Goal: Information Seeking & Learning: Compare options

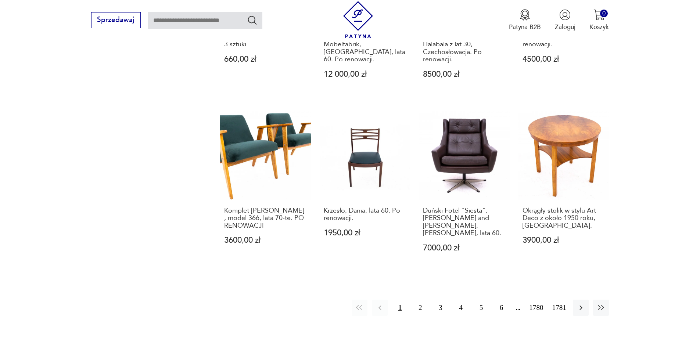
scroll to position [697, 0]
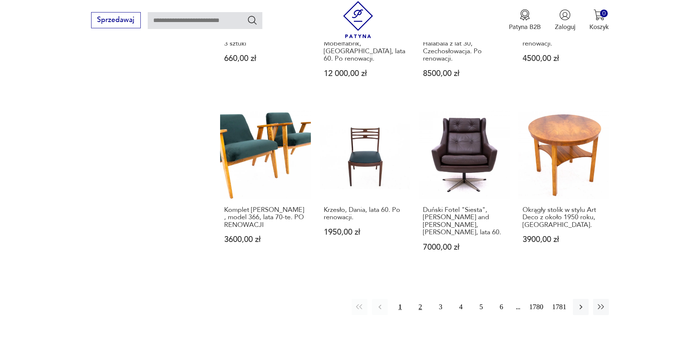
click at [421, 299] on button "2" at bounding box center [420, 307] width 16 height 16
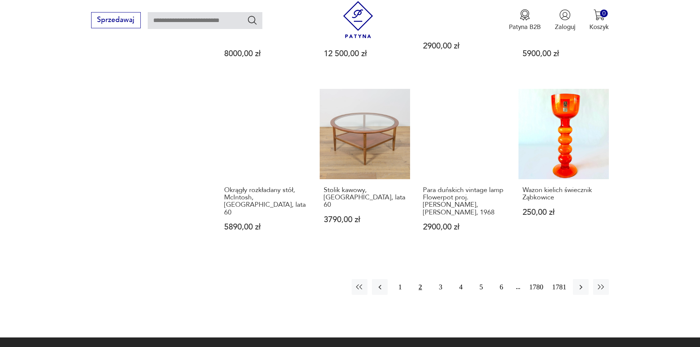
scroll to position [713, 0]
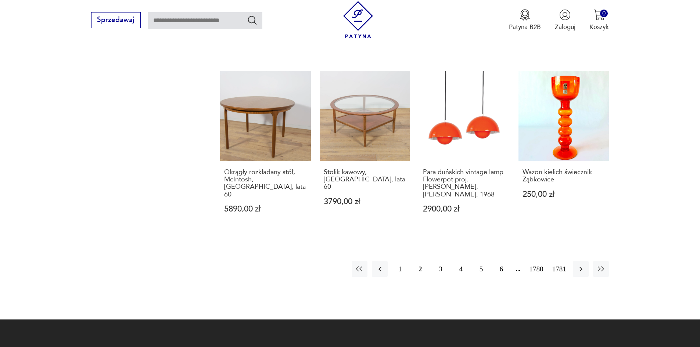
click at [443, 261] on button "3" at bounding box center [441, 269] width 16 height 16
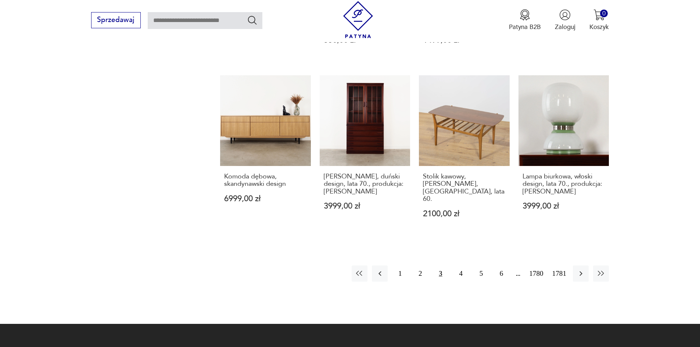
scroll to position [698, 0]
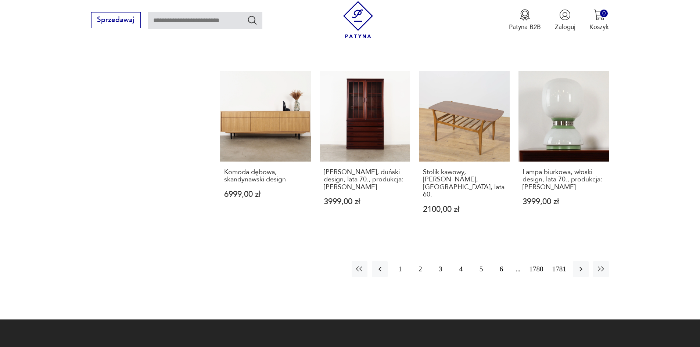
click at [464, 261] on button "4" at bounding box center [461, 269] width 16 height 16
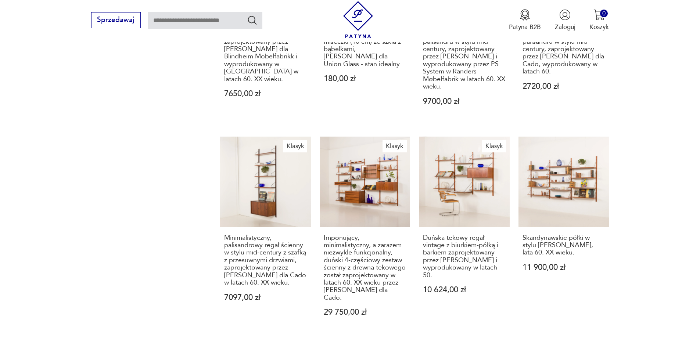
scroll to position [686, 0]
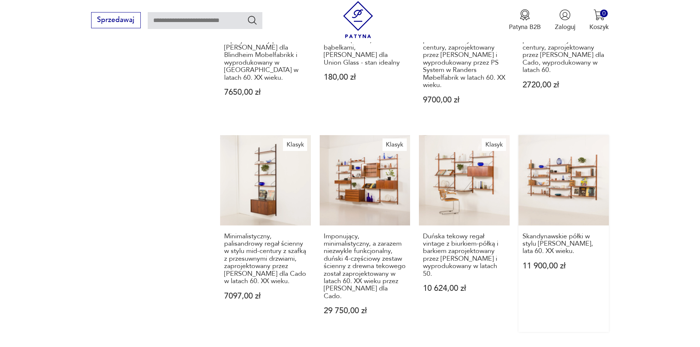
drag, startPoint x: 479, startPoint y: 232, endPoint x: 565, endPoint y: 150, distance: 118.6
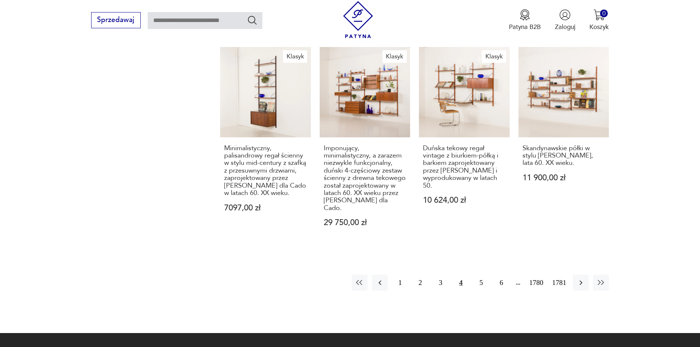
scroll to position [776, 0]
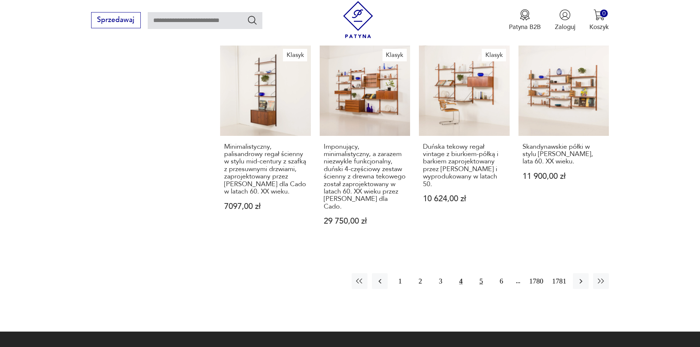
click at [481, 274] on button "5" at bounding box center [481, 282] width 16 height 16
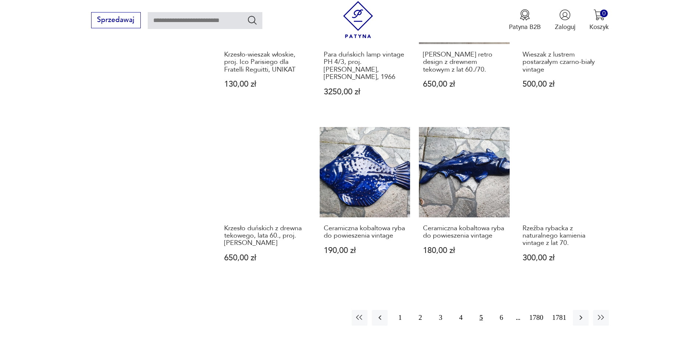
scroll to position [679, 0]
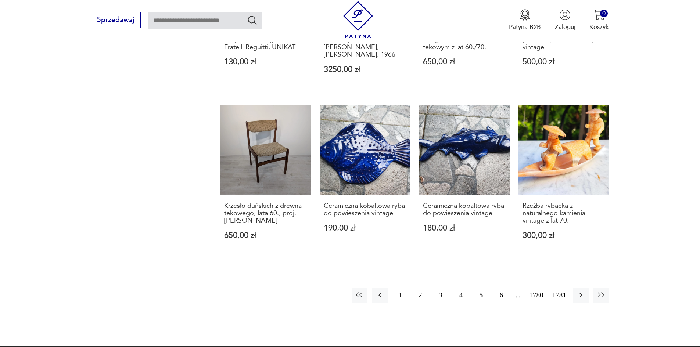
click at [504, 291] on button "6" at bounding box center [502, 296] width 16 height 16
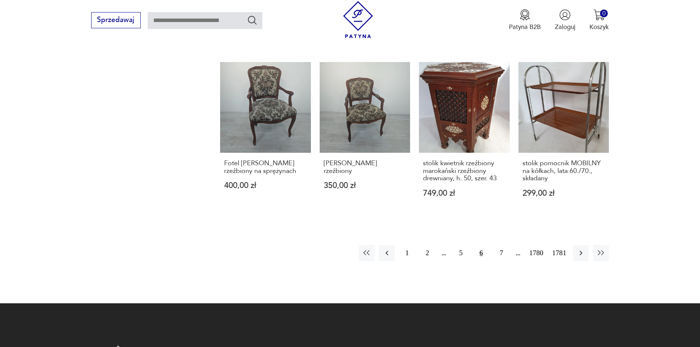
scroll to position [717, 0]
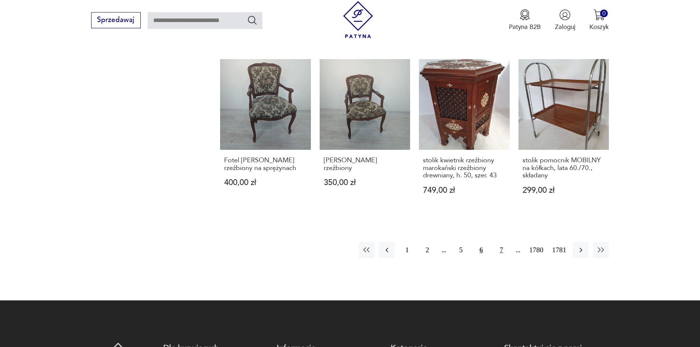
click at [502, 250] on button "7" at bounding box center [502, 250] width 16 height 16
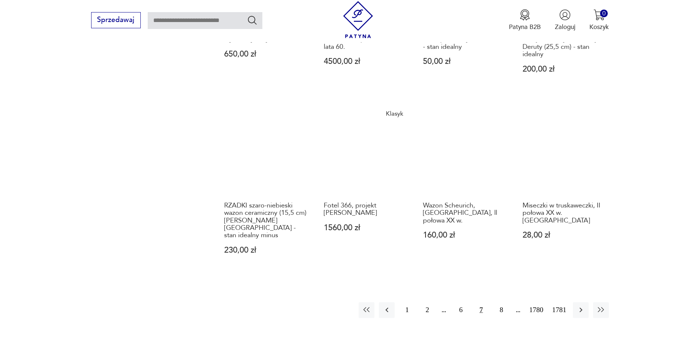
scroll to position [670, 0]
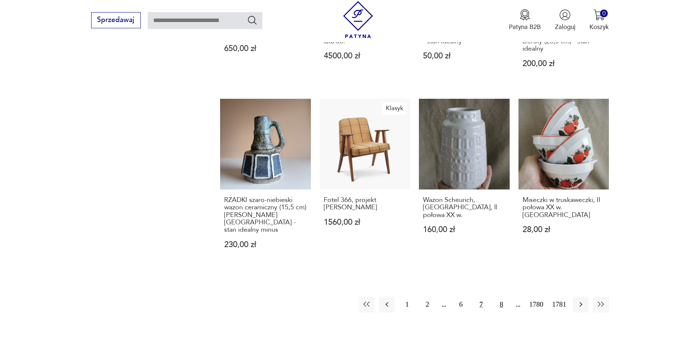
click at [504, 297] on button "8" at bounding box center [502, 305] width 16 height 16
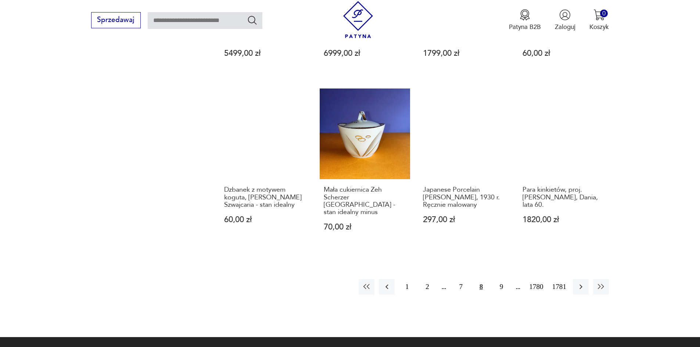
scroll to position [769, 0]
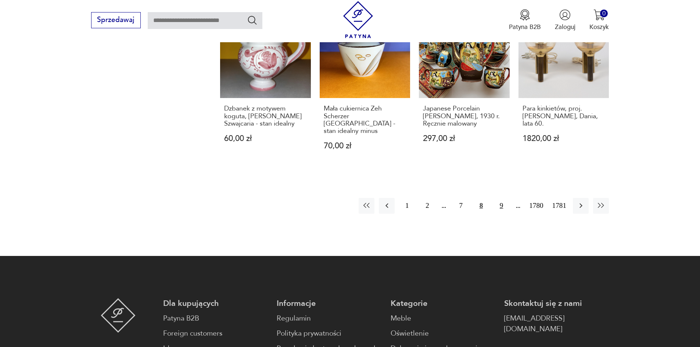
click at [503, 200] on button "9" at bounding box center [502, 206] width 16 height 16
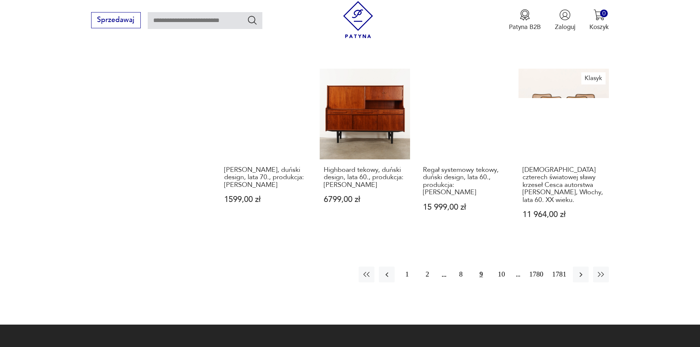
scroll to position [724, 0]
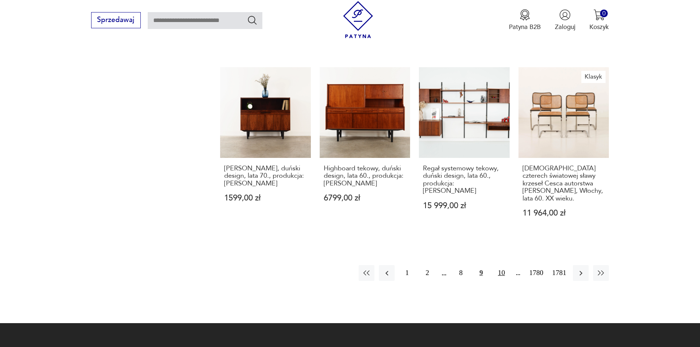
click at [505, 266] on button "10" at bounding box center [502, 273] width 16 height 16
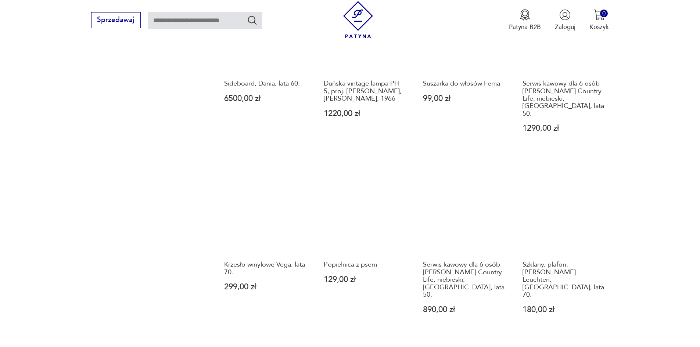
scroll to position [661, 0]
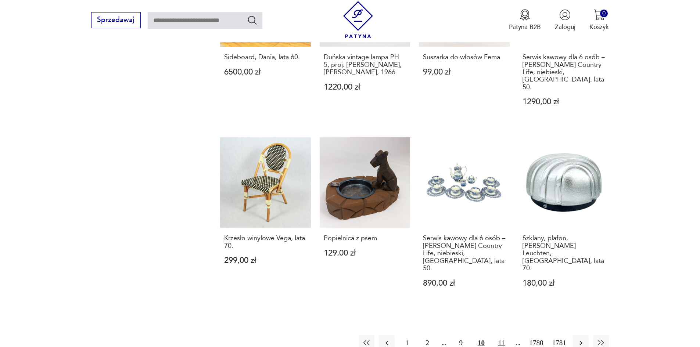
click at [500, 335] on button "11" at bounding box center [502, 343] width 16 height 16
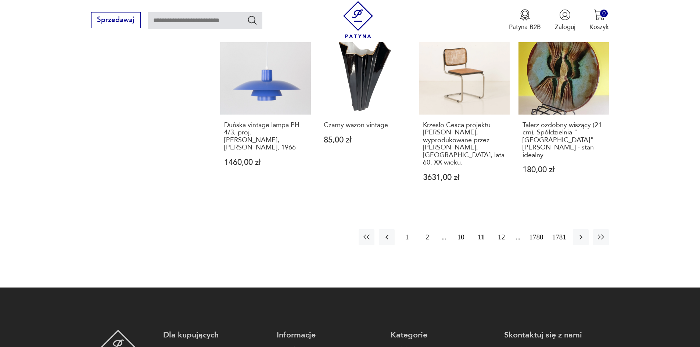
scroll to position [731, 0]
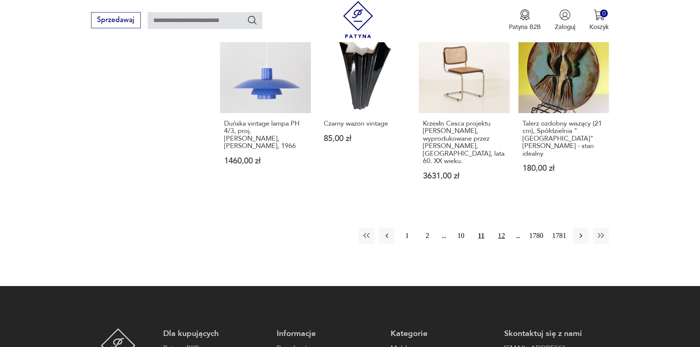
click at [500, 229] on button "12" at bounding box center [502, 236] width 16 height 16
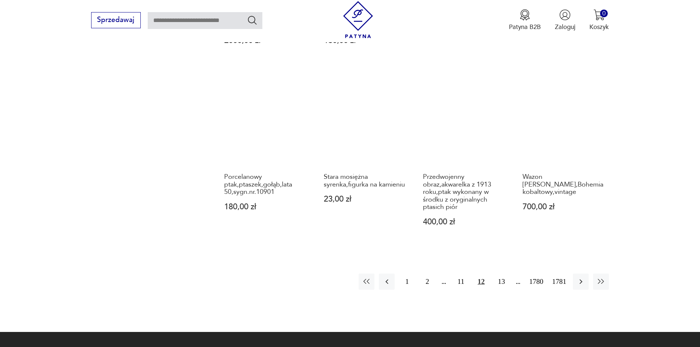
scroll to position [727, 0]
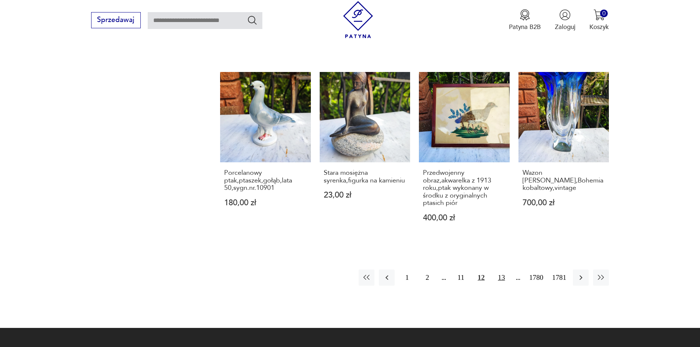
click at [501, 270] on button "13" at bounding box center [502, 278] width 16 height 16
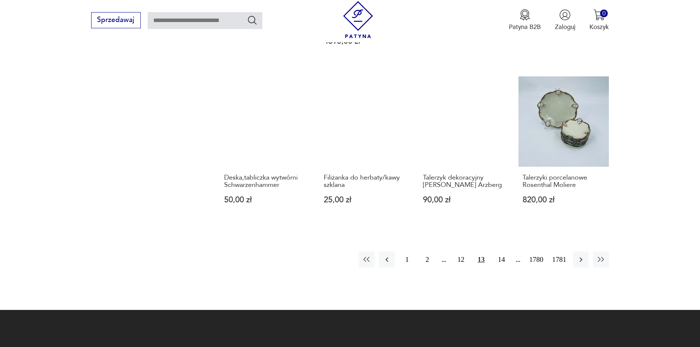
scroll to position [711, 0]
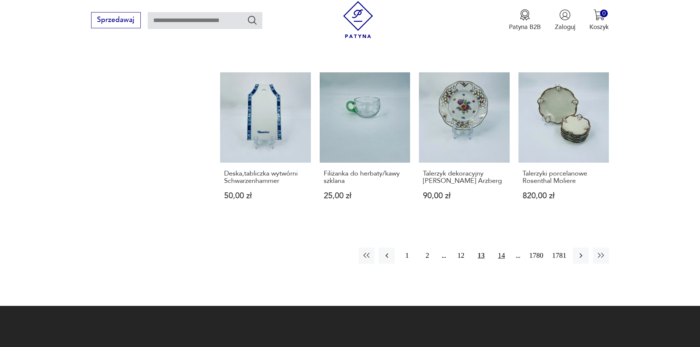
click at [501, 248] on button "14" at bounding box center [502, 256] width 16 height 16
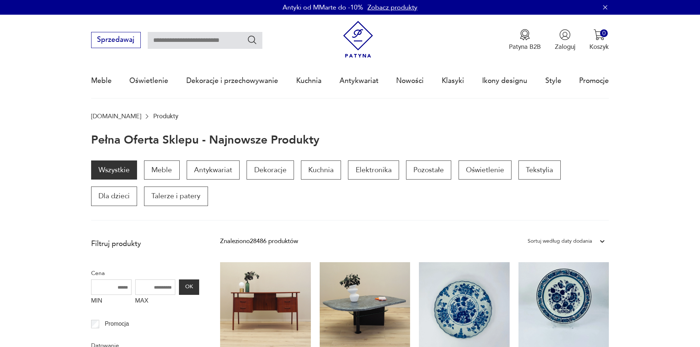
click at [159, 46] on input "text" at bounding box center [205, 40] width 115 height 17
type input "*"
type input "*****"
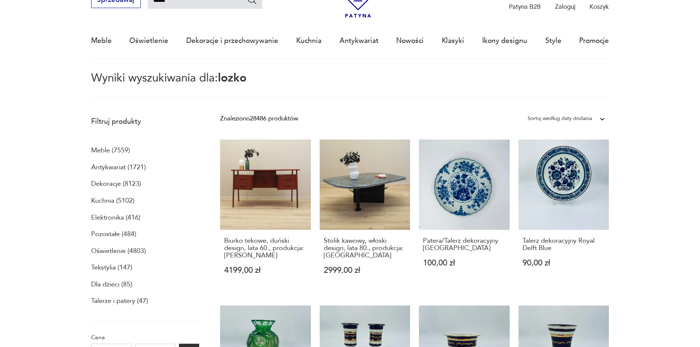
scroll to position [42, 0]
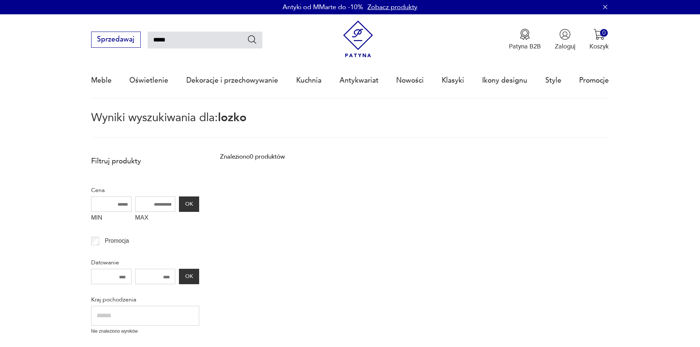
scroll to position [0, 0]
click at [215, 41] on input "*****" at bounding box center [205, 40] width 115 height 17
type input "*"
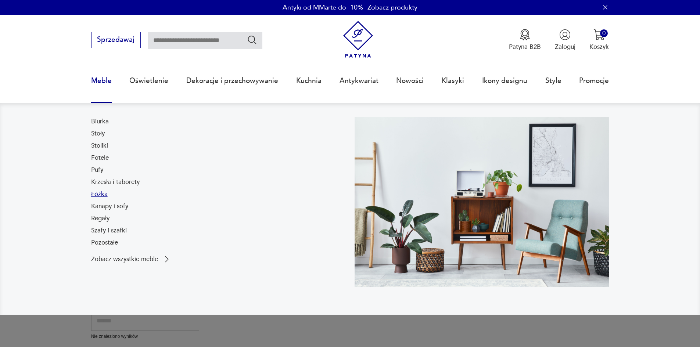
click at [98, 195] on link "Łóżka" at bounding box center [99, 194] width 17 height 9
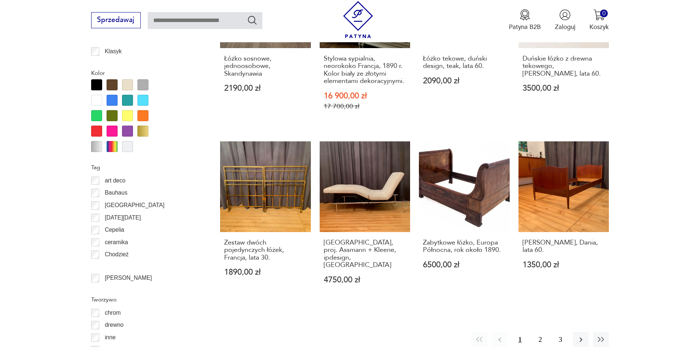
scroll to position [791, 0]
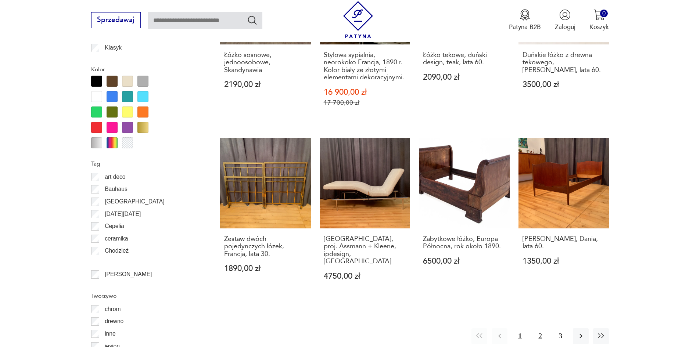
click at [541, 329] on button "2" at bounding box center [541, 337] width 16 height 16
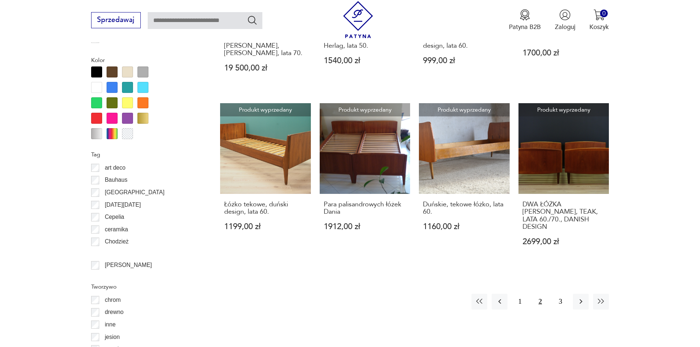
scroll to position [804, 0]
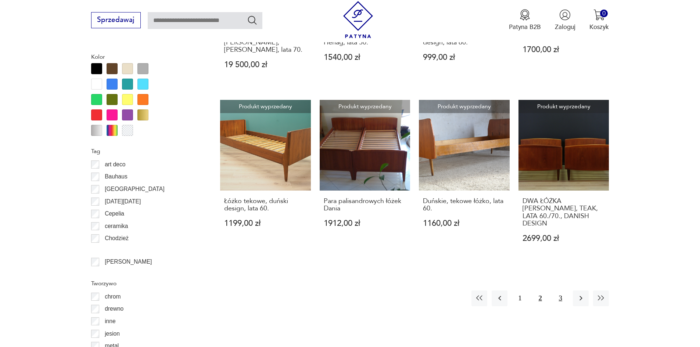
click at [561, 291] on button "3" at bounding box center [561, 299] width 16 height 16
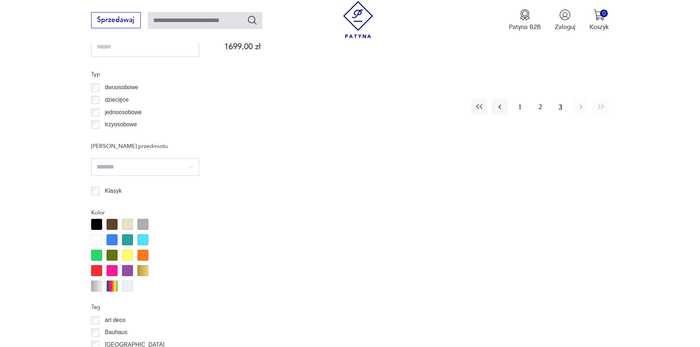
scroll to position [658, 0]
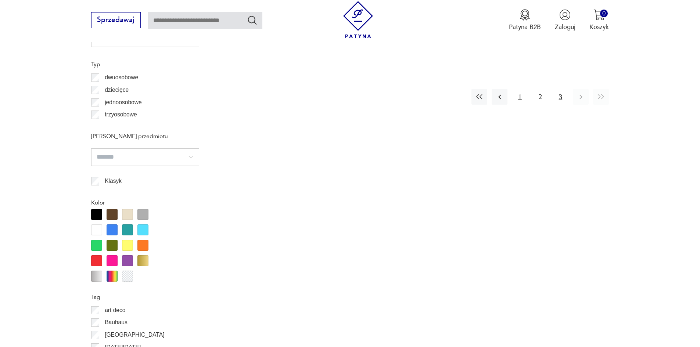
click at [521, 89] on button "1" at bounding box center [520, 97] width 16 height 16
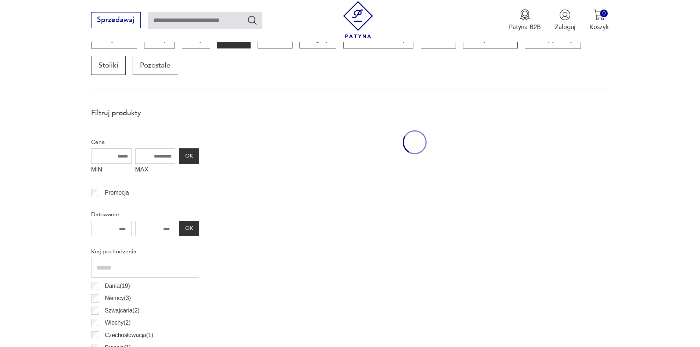
scroll to position [245, 0]
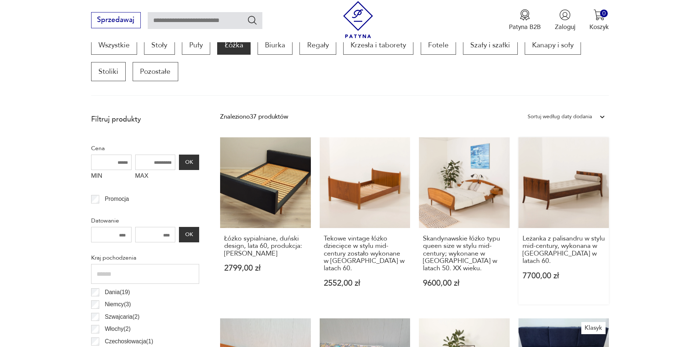
click at [573, 185] on link "Leżanka z palisandru w stylu mid-century, wykonana w Danii w latach 60. 7700,00…" at bounding box center [564, 220] width 91 height 167
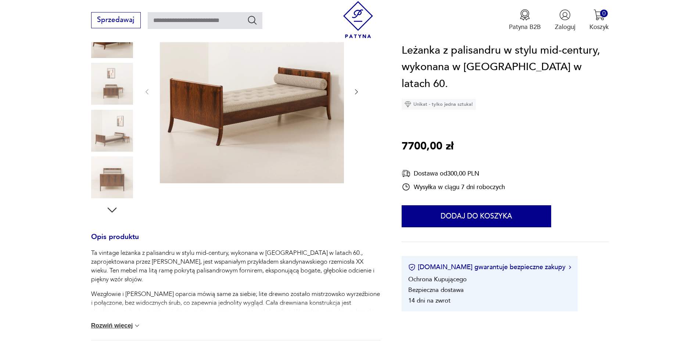
scroll to position [150, 0]
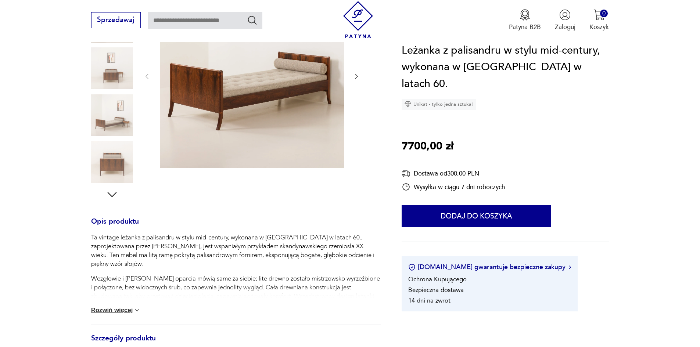
click at [109, 120] on img at bounding box center [112, 115] width 42 height 42
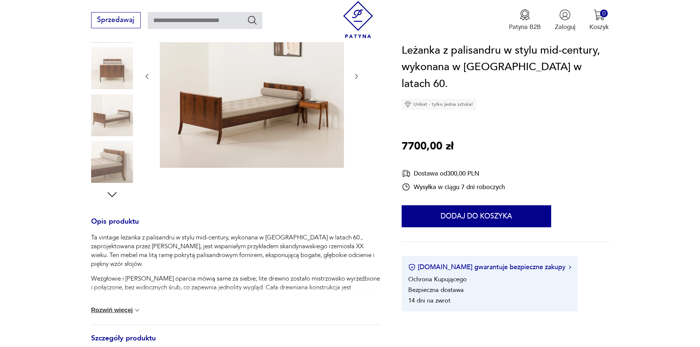
click at [109, 112] on img at bounding box center [112, 115] width 42 height 42
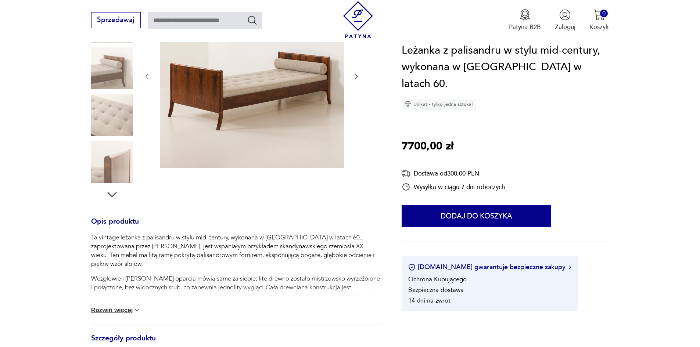
click at [109, 117] on img at bounding box center [112, 115] width 42 height 42
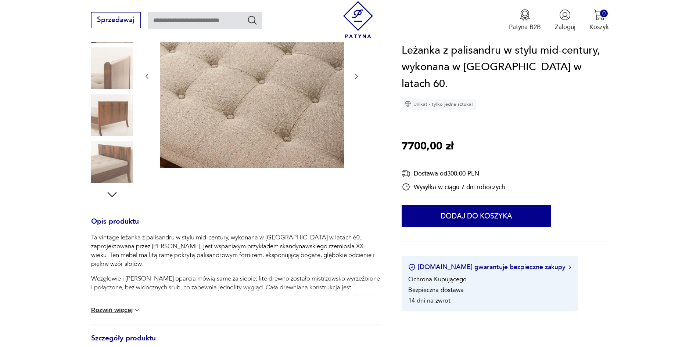
click at [109, 117] on img at bounding box center [112, 115] width 42 height 42
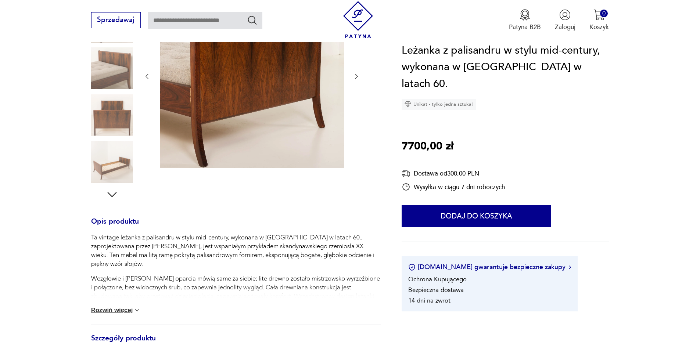
click at [109, 117] on img at bounding box center [112, 115] width 42 height 42
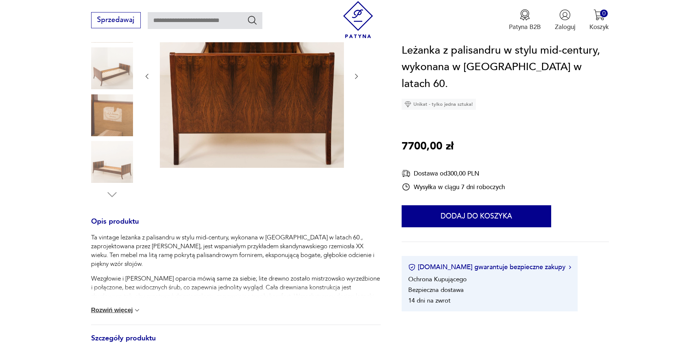
click at [110, 121] on img at bounding box center [112, 115] width 42 height 42
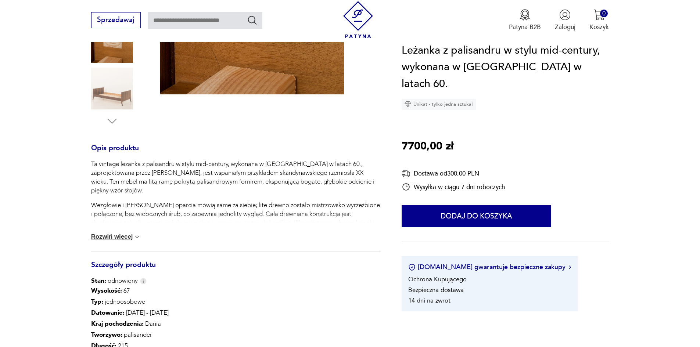
scroll to position [239, 0]
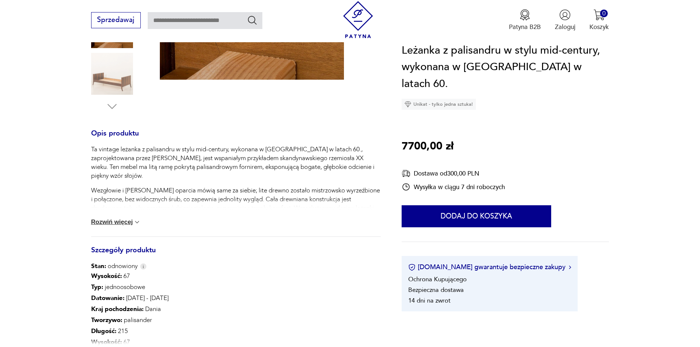
click at [100, 227] on div "Ta vintage leżanka z palisandru w stylu mid-century, wykonana w Danii w latach …" at bounding box center [236, 191] width 290 height 92
click at [101, 225] on button "Rozwiń więcej" at bounding box center [116, 222] width 50 height 7
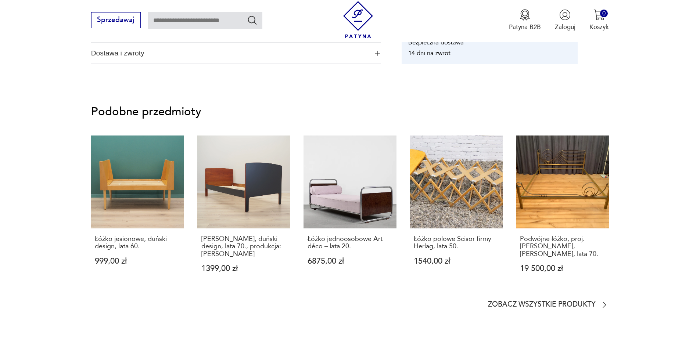
scroll to position [709, 0]
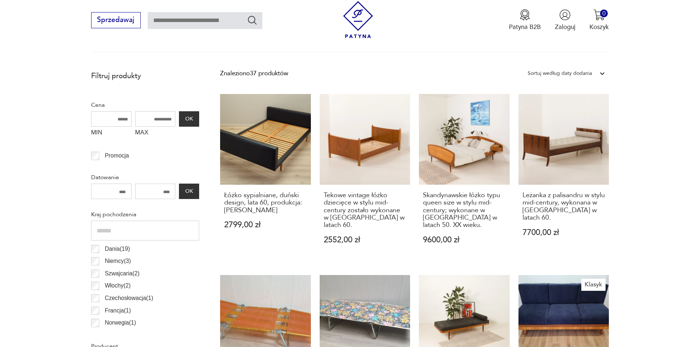
scroll to position [289, 0]
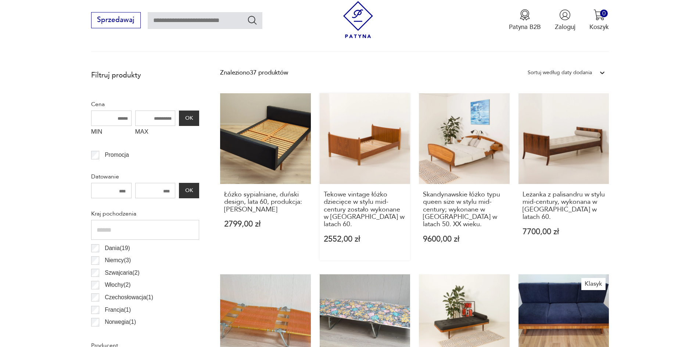
click at [365, 125] on link "Tekowe vintage łóżko dziecięce w stylu mid-century zostało wykonane w Danii w l…" at bounding box center [365, 176] width 91 height 167
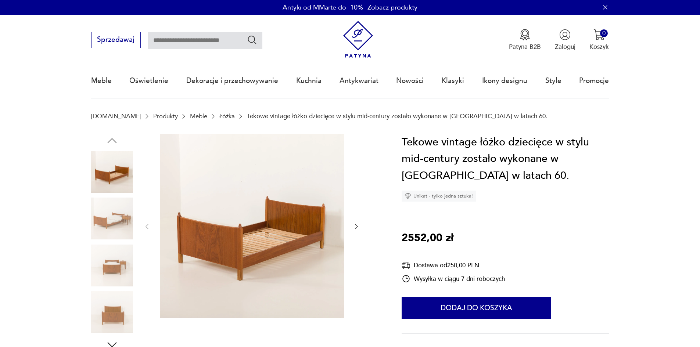
click at [116, 268] on img at bounding box center [112, 266] width 42 height 42
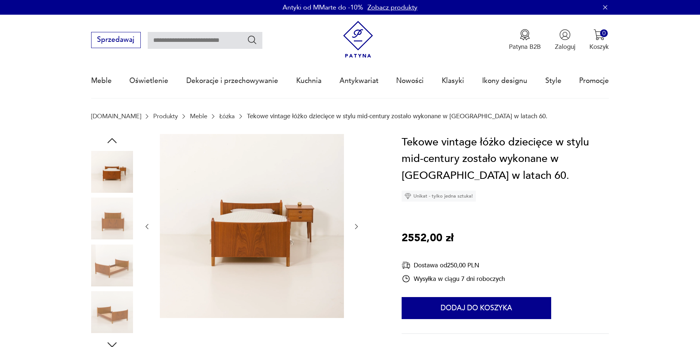
click at [111, 241] on div at bounding box center [112, 243] width 42 height 184
click at [111, 282] on img at bounding box center [112, 266] width 42 height 42
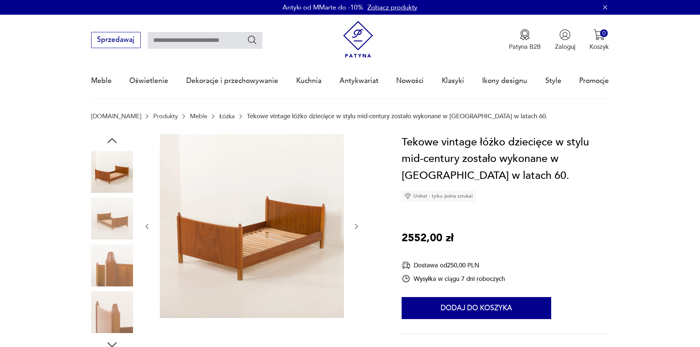
click at [117, 257] on img at bounding box center [112, 266] width 42 height 42
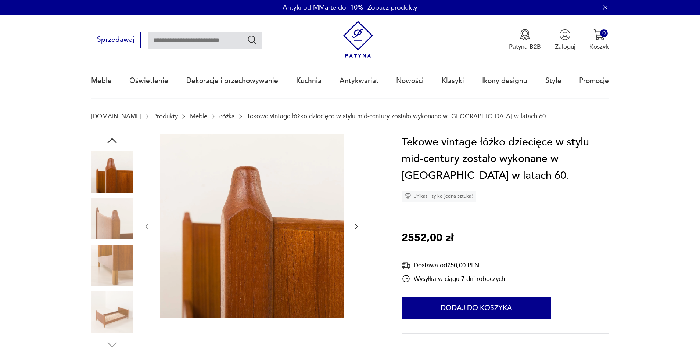
click at [117, 257] on img at bounding box center [112, 266] width 42 height 42
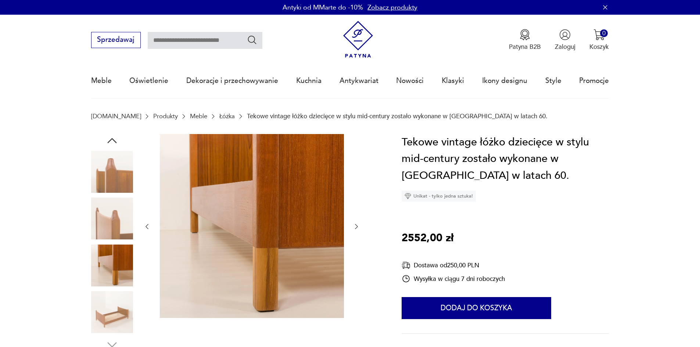
click at [119, 312] on img at bounding box center [112, 313] width 42 height 42
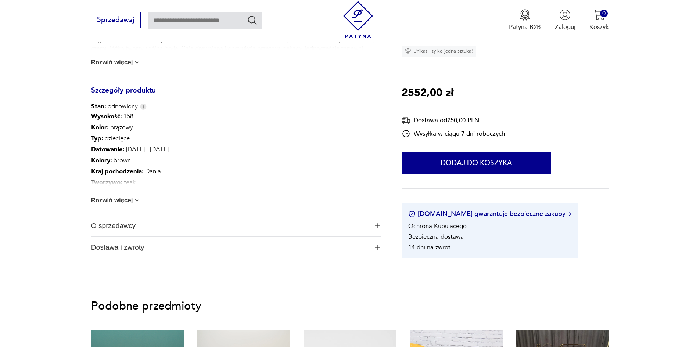
scroll to position [393, 0]
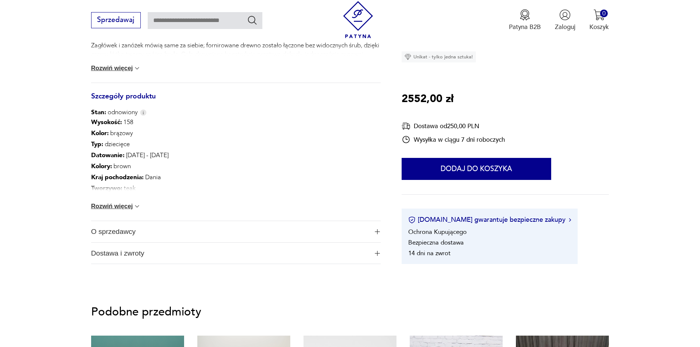
click at [116, 208] on button "Rozwiń więcej" at bounding box center [116, 206] width 50 height 7
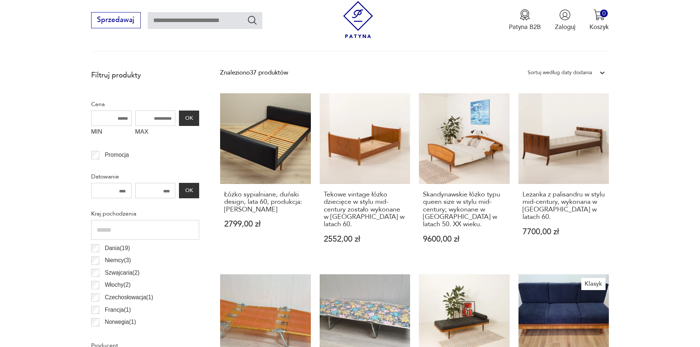
scroll to position [593, 0]
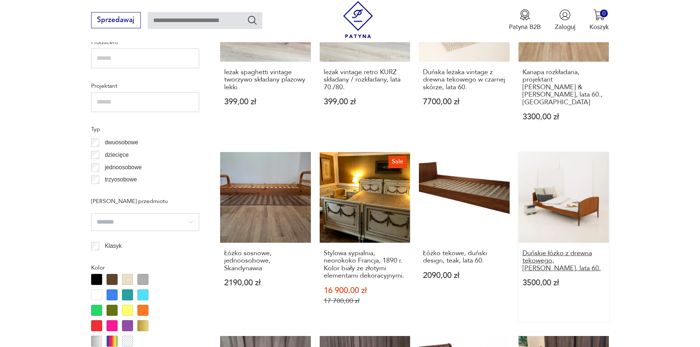
click at [567, 254] on h3 "Duńskie łóżko z drewna tekowego, Sidelmann Jakobsen, lata 60." at bounding box center [564, 261] width 83 height 22
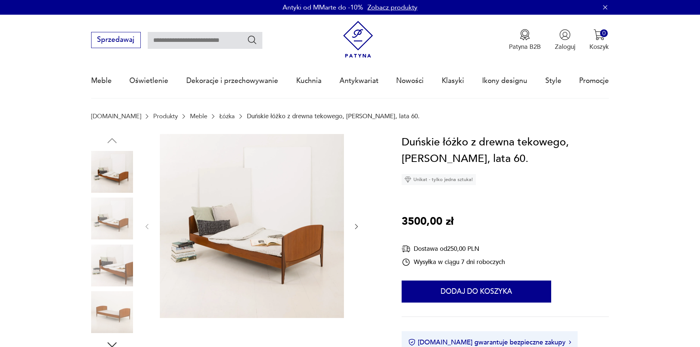
click at [112, 312] on img at bounding box center [112, 313] width 42 height 42
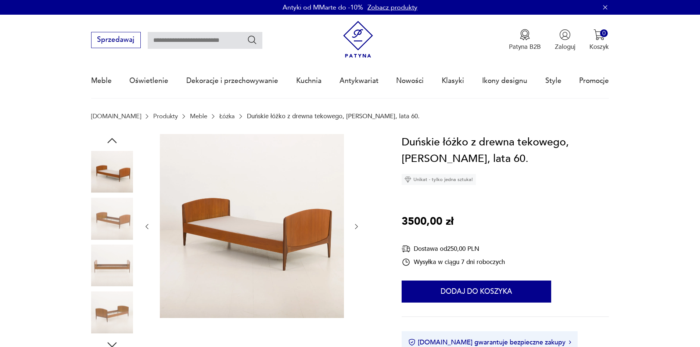
click at [112, 312] on img at bounding box center [112, 313] width 42 height 42
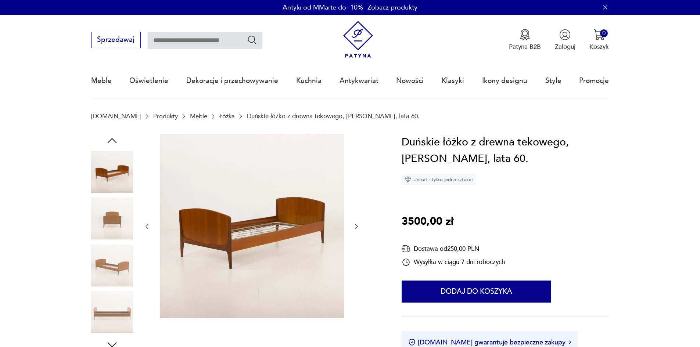
click at [112, 312] on img at bounding box center [112, 313] width 42 height 42
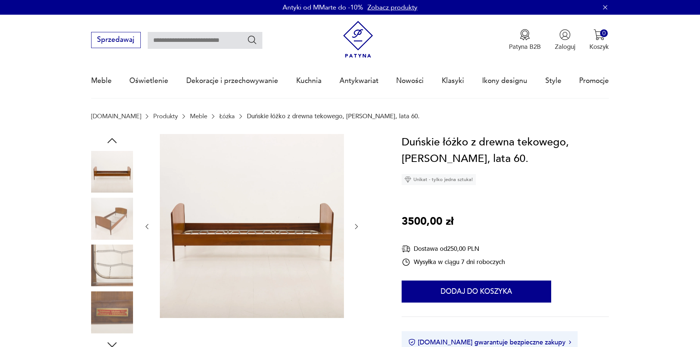
click at [112, 312] on img at bounding box center [112, 313] width 42 height 42
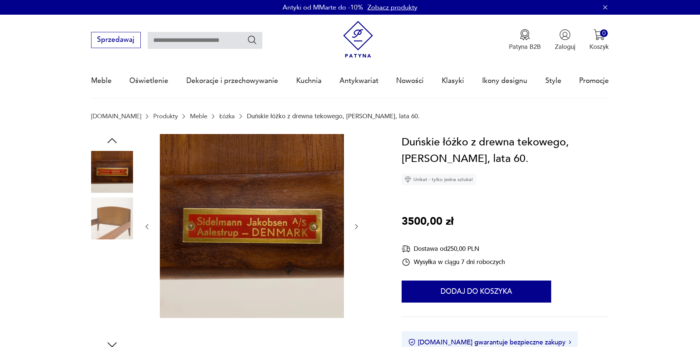
click at [112, 312] on img at bounding box center [112, 313] width 42 height 42
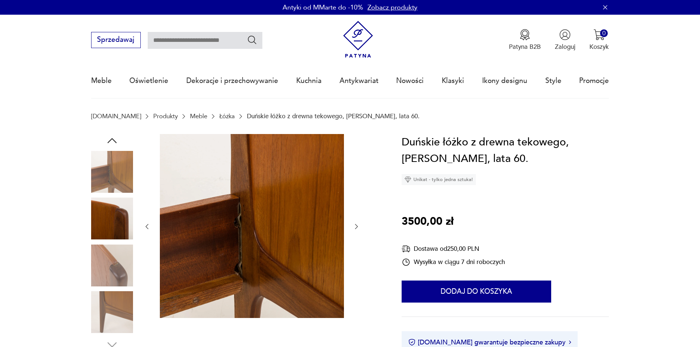
click at [112, 312] on img at bounding box center [112, 313] width 42 height 42
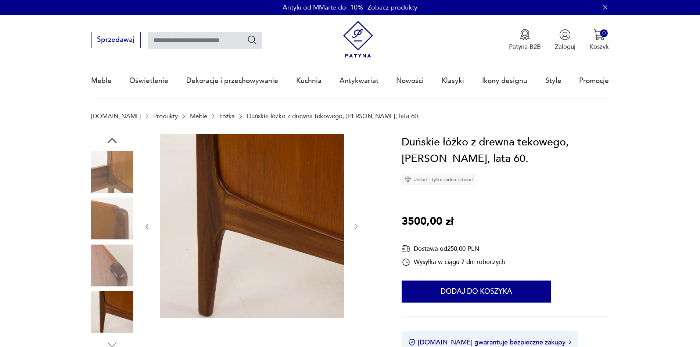
click at [111, 281] on img at bounding box center [112, 266] width 42 height 42
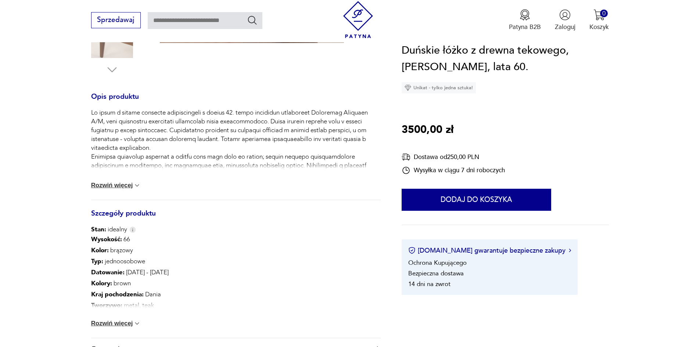
scroll to position [287, 0]
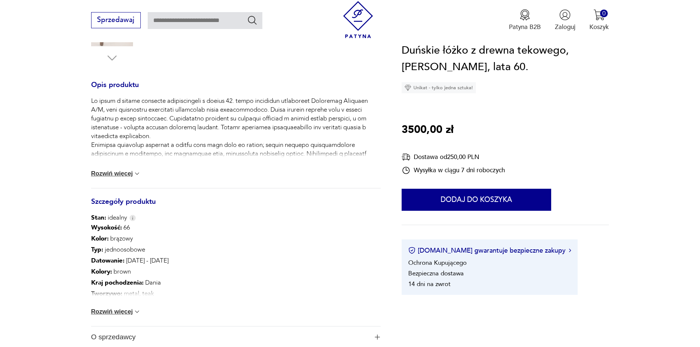
click at [128, 312] on button "Rozwiń więcej" at bounding box center [116, 311] width 50 height 7
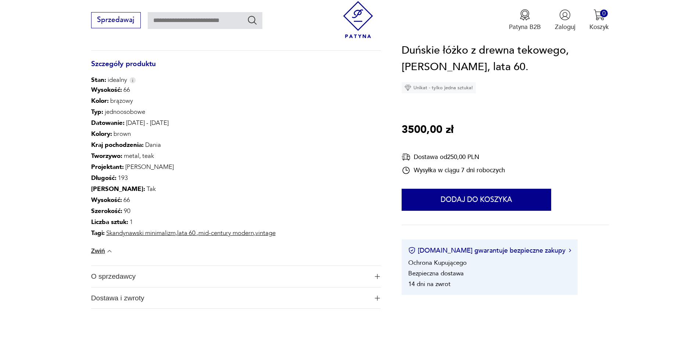
scroll to position [434, 0]
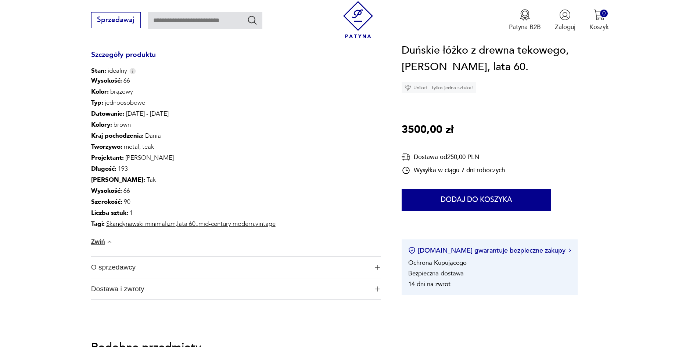
click at [121, 267] on span "O sprzedawcy" at bounding box center [230, 267] width 278 height 21
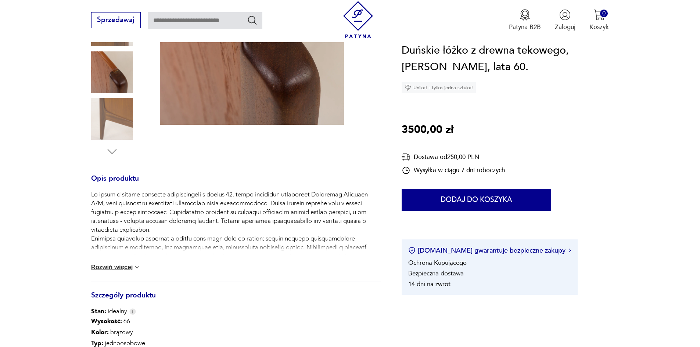
scroll to position [7, 0]
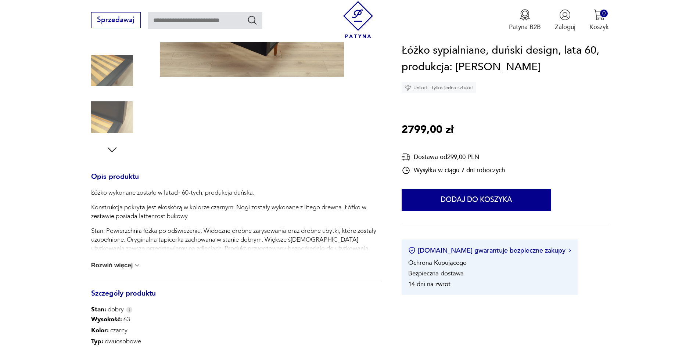
scroll to position [209, 0]
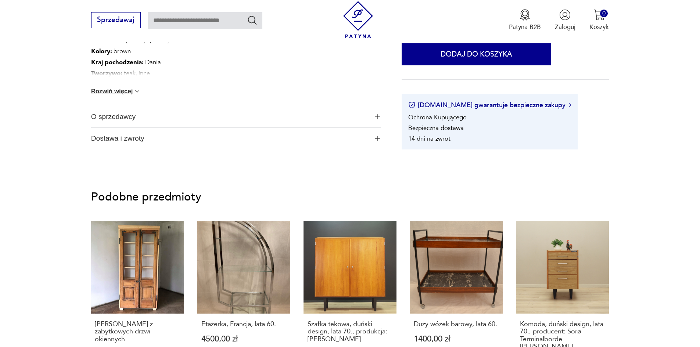
scroll to position [510, 0]
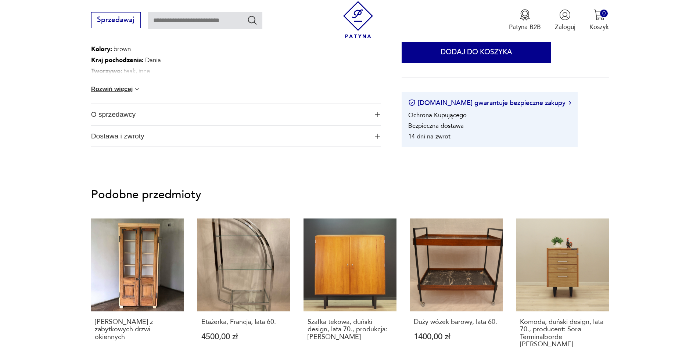
click at [353, 114] on span "O sprzedawcy" at bounding box center [230, 114] width 278 height 21
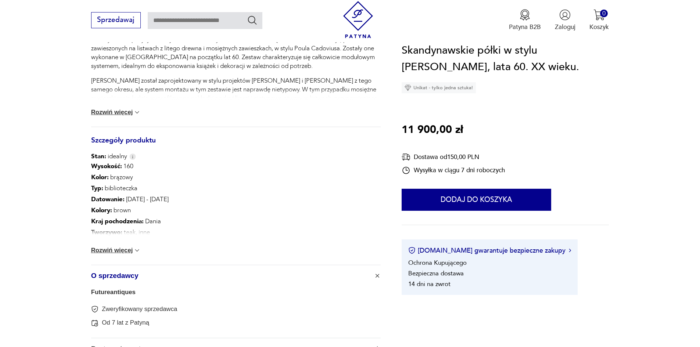
scroll to position [336, 0]
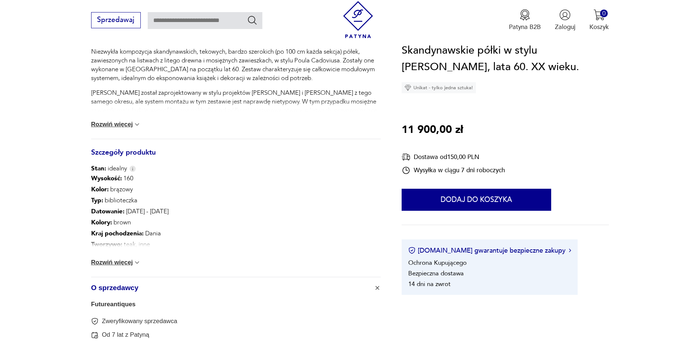
click at [132, 126] on button "Rozwiń więcej" at bounding box center [116, 124] width 50 height 7
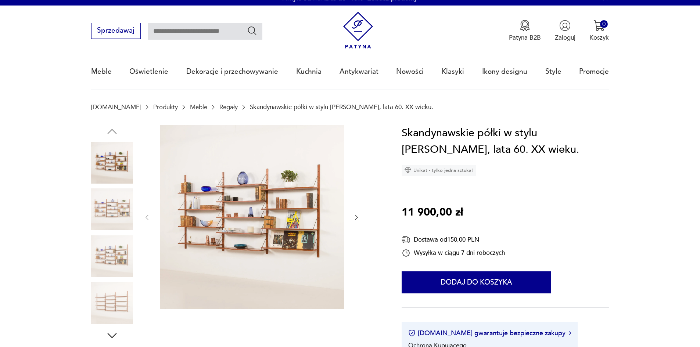
scroll to position [43, 0]
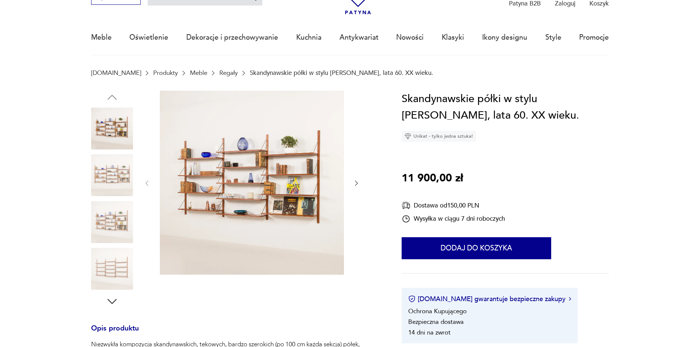
click at [119, 179] on img at bounding box center [112, 175] width 42 height 42
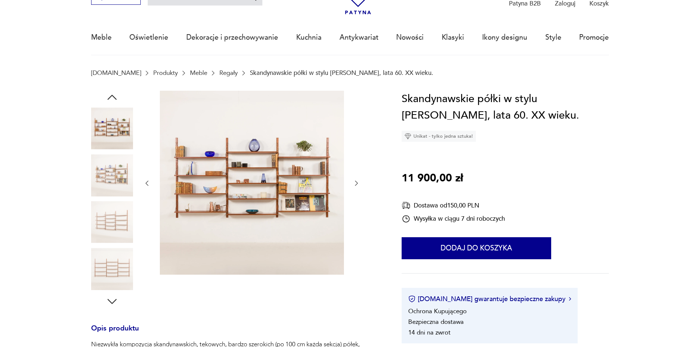
click at [117, 183] on img at bounding box center [112, 175] width 42 height 42
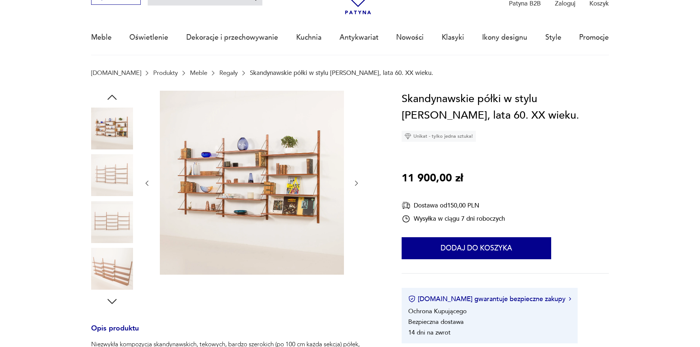
click at [117, 200] on div at bounding box center [112, 200] width 42 height 184
click at [117, 230] on img at bounding box center [112, 222] width 42 height 42
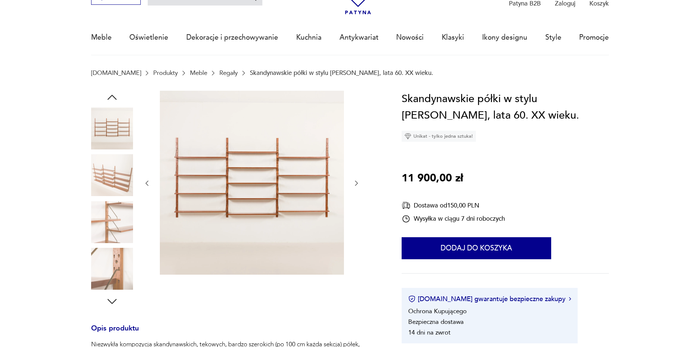
click at [106, 185] on img at bounding box center [112, 175] width 42 height 42
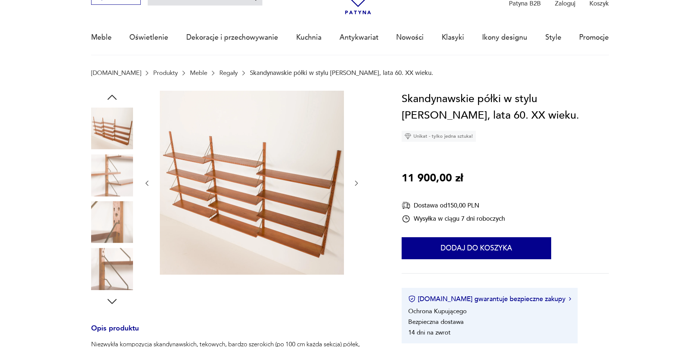
click at [112, 174] on img at bounding box center [112, 175] width 42 height 42
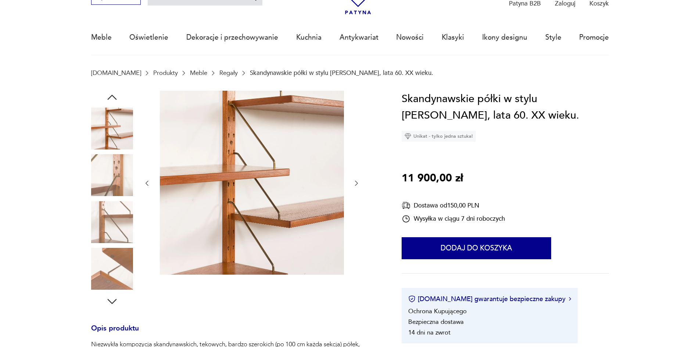
click at [116, 207] on img at bounding box center [112, 222] width 42 height 42
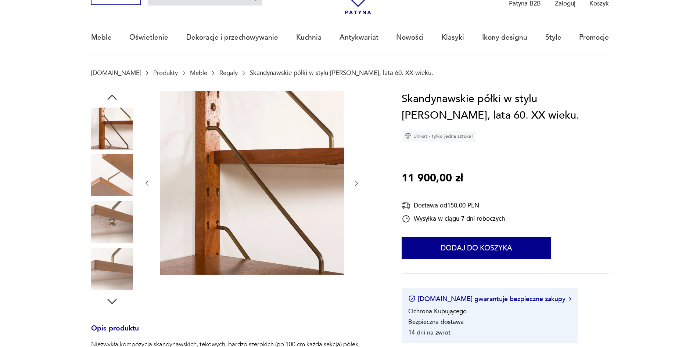
click at [118, 224] on img at bounding box center [112, 222] width 42 height 42
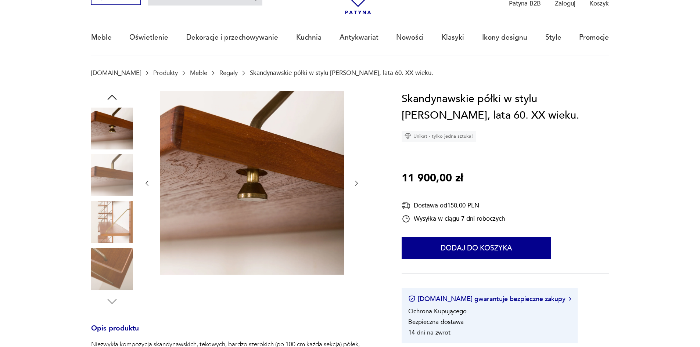
click at [118, 224] on img at bounding box center [112, 222] width 42 height 42
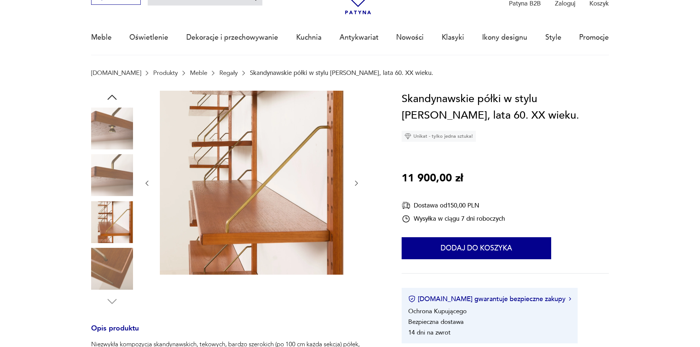
click at [115, 254] on img at bounding box center [112, 269] width 42 height 42
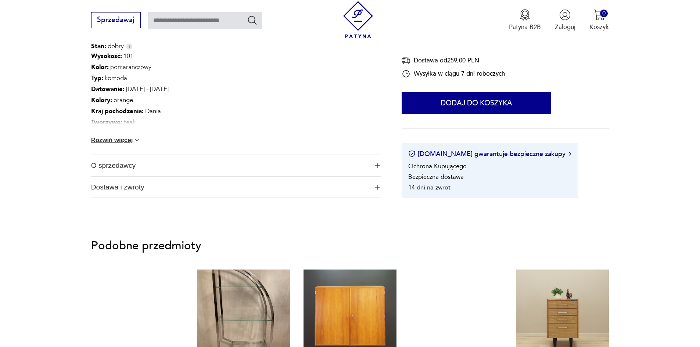
scroll to position [465, 0]
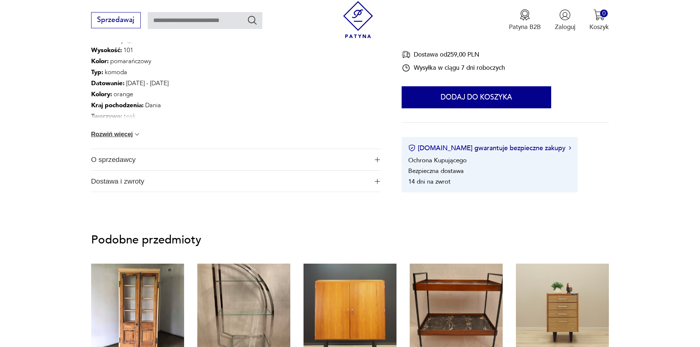
click at [358, 156] on span "O sprzedawcy" at bounding box center [230, 159] width 278 height 21
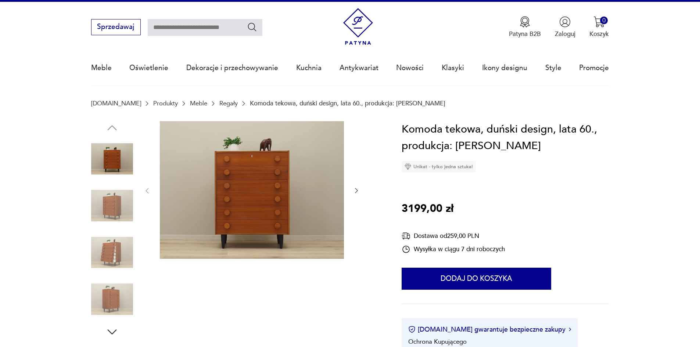
scroll to position [0, 0]
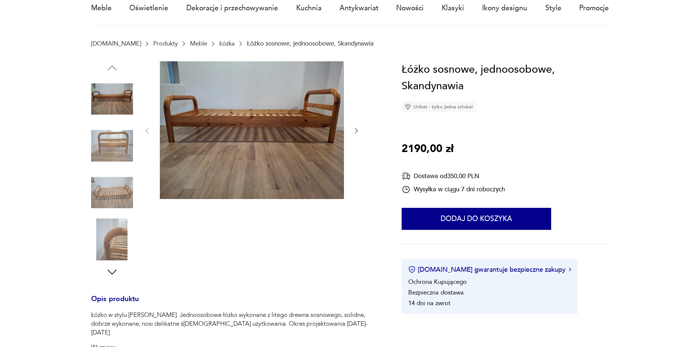
scroll to position [74, 0]
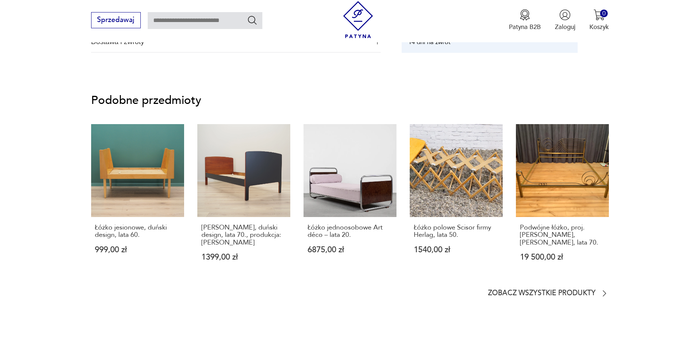
scroll to position [607, 0]
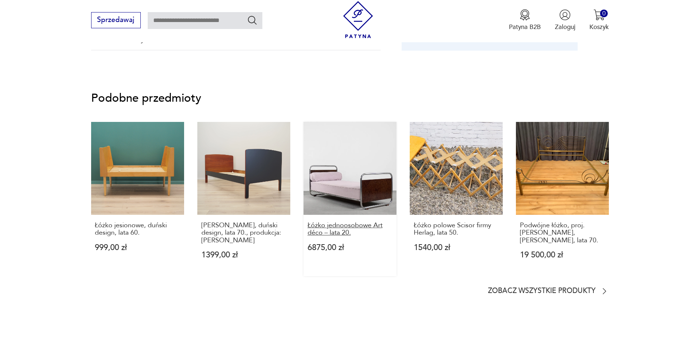
click at [356, 225] on p "Łóżko jednoosobowe Art déco – lata 20." at bounding box center [350, 229] width 85 height 15
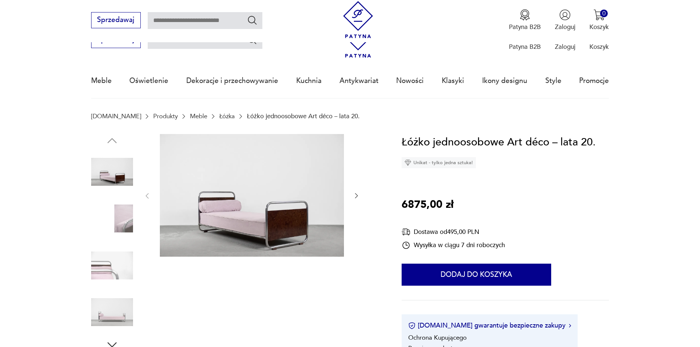
scroll to position [304, 0]
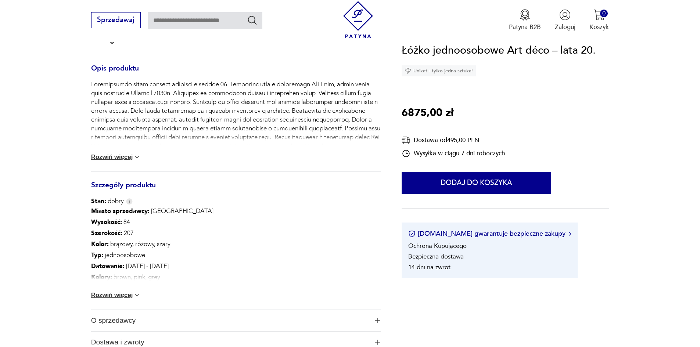
click at [216, 324] on span "O sprzedawcy" at bounding box center [230, 320] width 278 height 21
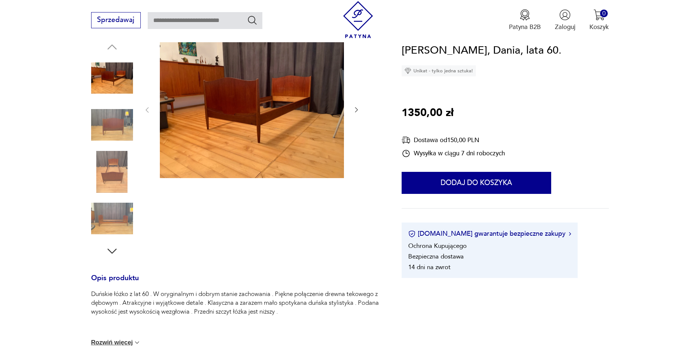
scroll to position [96, 0]
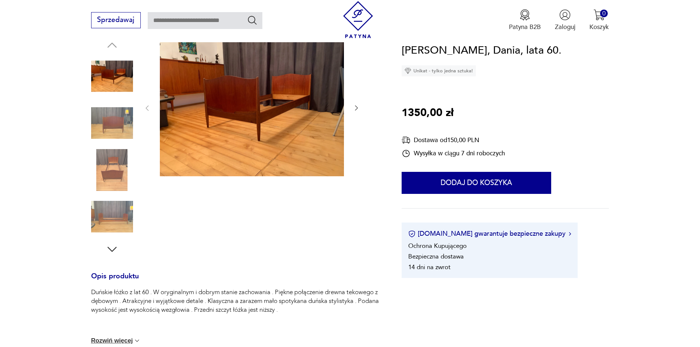
click at [115, 171] on img at bounding box center [112, 170] width 42 height 42
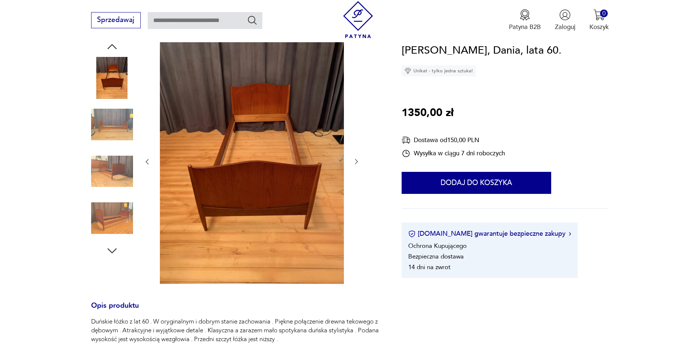
click at [129, 199] on img at bounding box center [112, 218] width 42 height 42
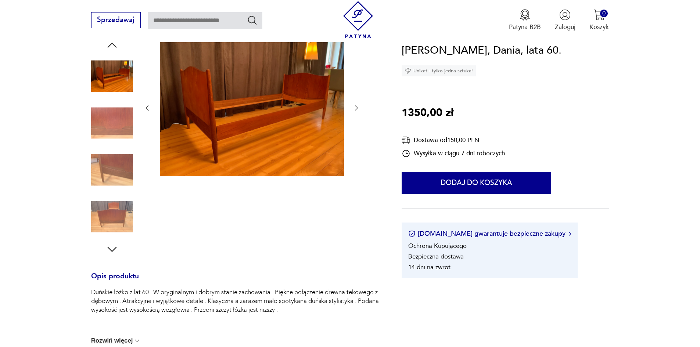
click at [129, 199] on img at bounding box center [112, 217] width 42 height 42
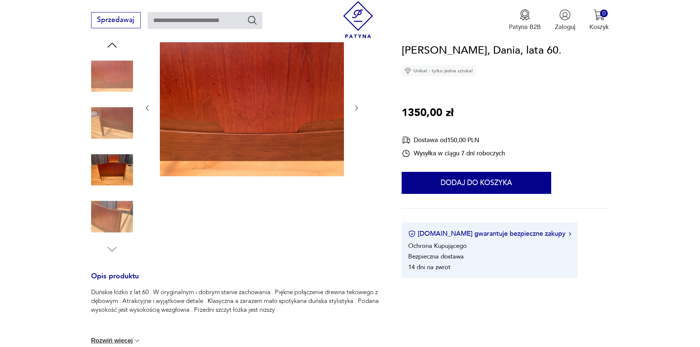
click at [120, 223] on img at bounding box center [112, 217] width 42 height 42
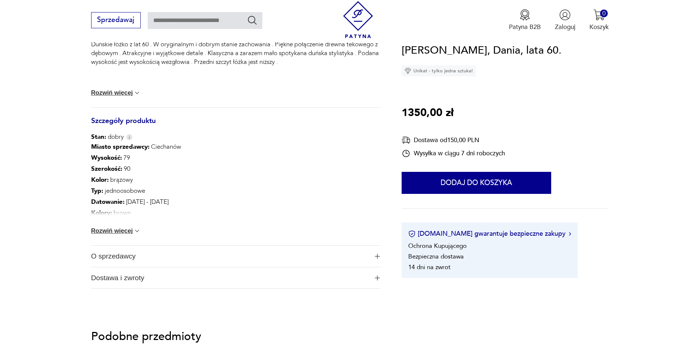
scroll to position [353, 0]
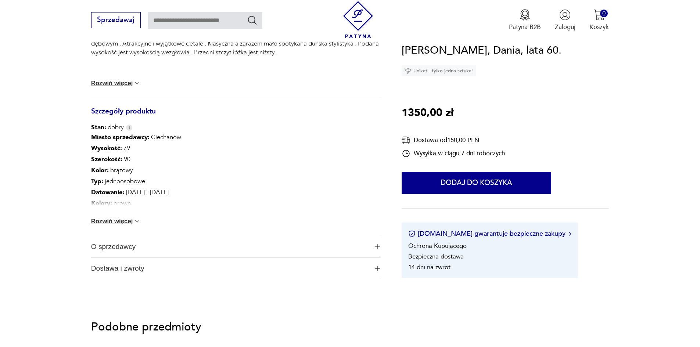
click at [181, 221] on div "Miasto sprzedawcy : Ciechanów Wysokość : 79 Szerokość : 90 Kolor: brązowy Typ :…" at bounding box center [236, 184] width 290 height 104
click at [124, 254] on span "O sprzedawcy" at bounding box center [230, 246] width 278 height 21
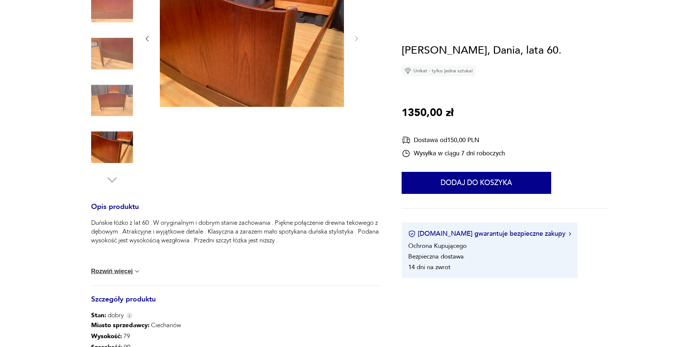
scroll to position [0, 0]
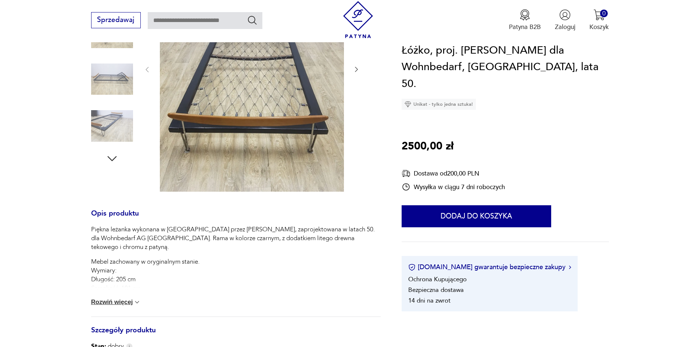
scroll to position [184, 0]
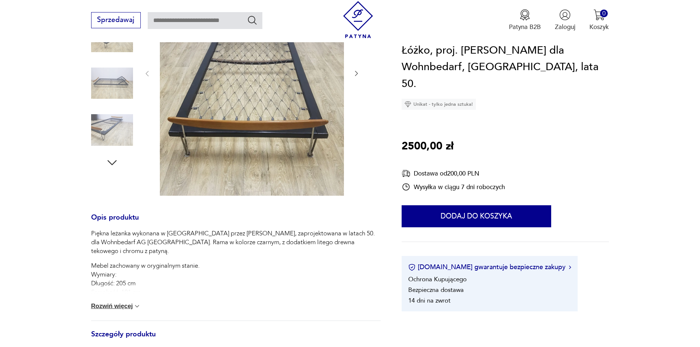
click at [122, 120] on img at bounding box center [112, 130] width 42 height 42
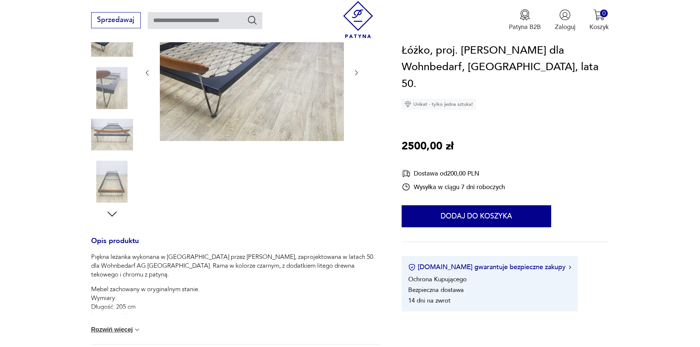
scroll to position [130, 0]
click at [108, 153] on img at bounding box center [112, 136] width 42 height 42
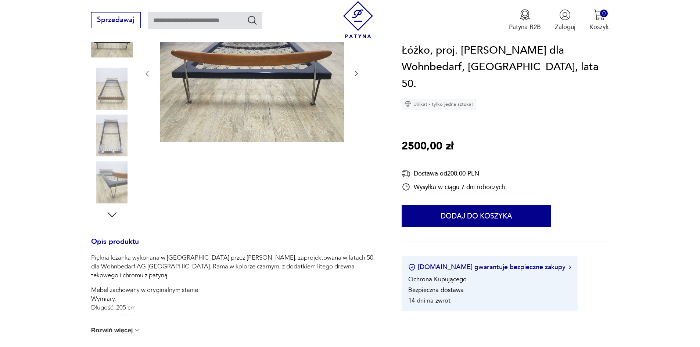
click at [108, 149] on img at bounding box center [112, 136] width 42 height 42
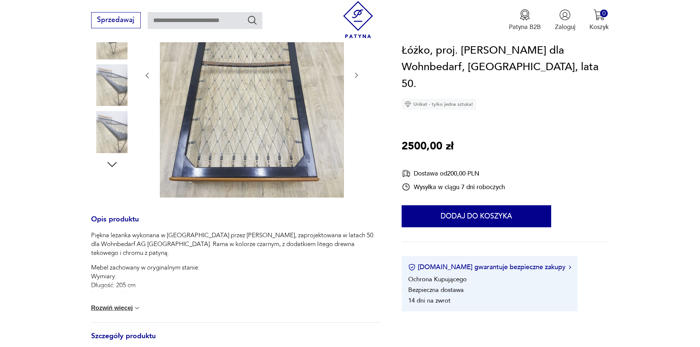
scroll to position [184, 0]
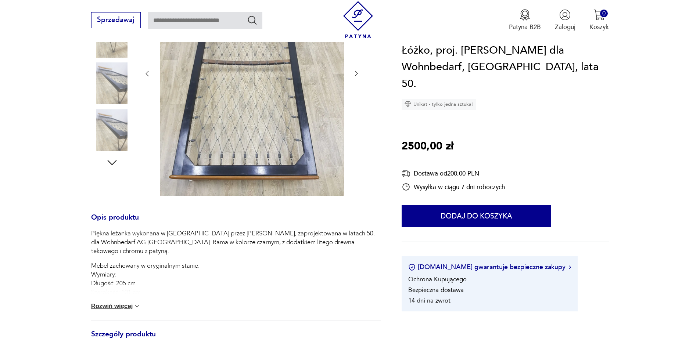
click at [108, 149] on img at bounding box center [112, 130] width 42 height 42
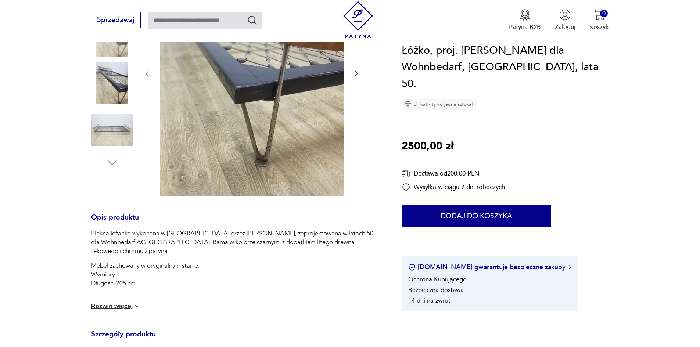
click at [108, 149] on img at bounding box center [112, 130] width 42 height 42
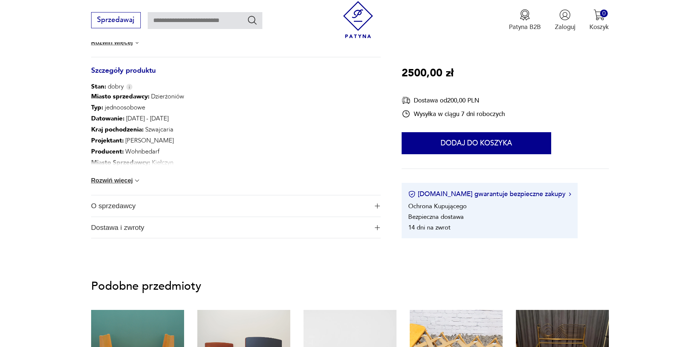
scroll to position [401, 0]
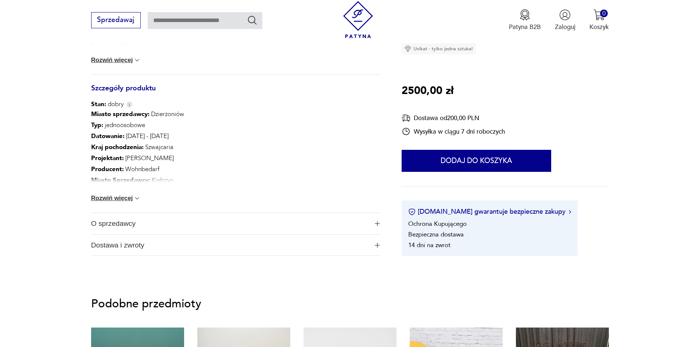
click at [365, 219] on span "O sprzedawcy" at bounding box center [230, 223] width 278 height 21
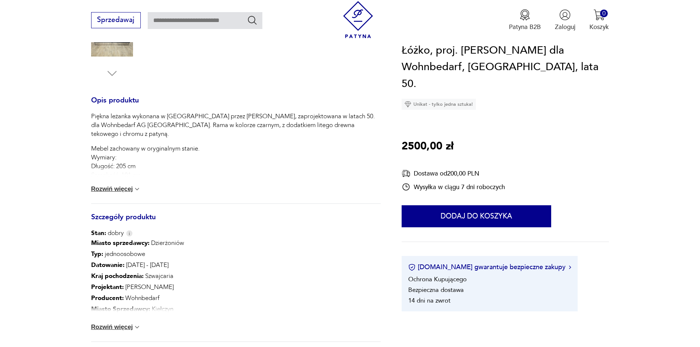
scroll to position [288, 0]
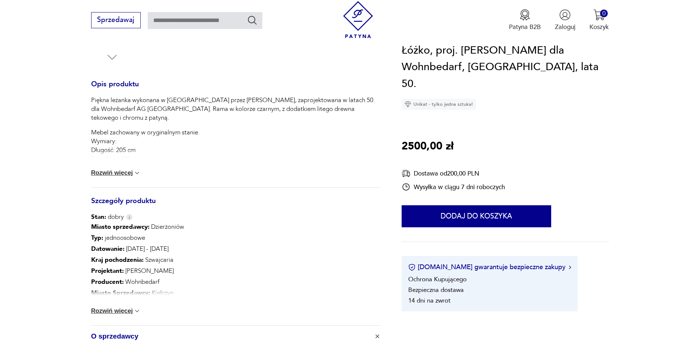
click at [126, 170] on button "Rozwiń więcej" at bounding box center [116, 172] width 50 height 7
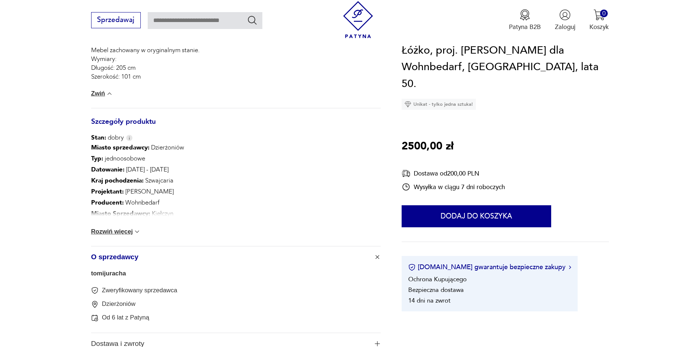
scroll to position [376, 0]
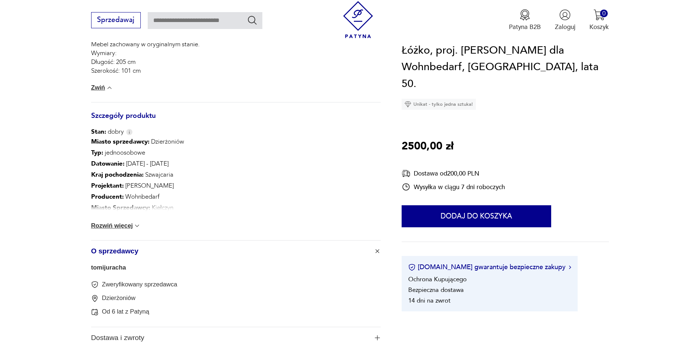
click at [123, 224] on button "Rozwiń więcej" at bounding box center [116, 225] width 50 height 7
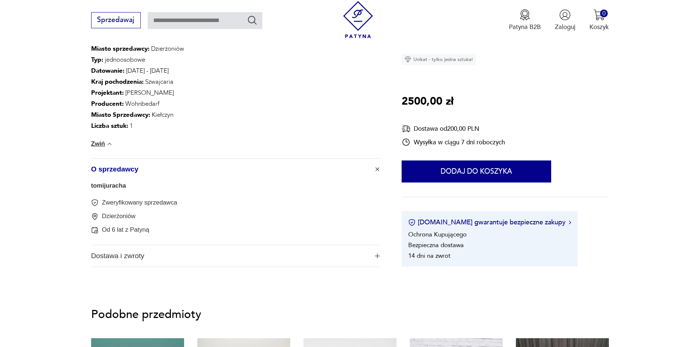
scroll to position [553, 0]
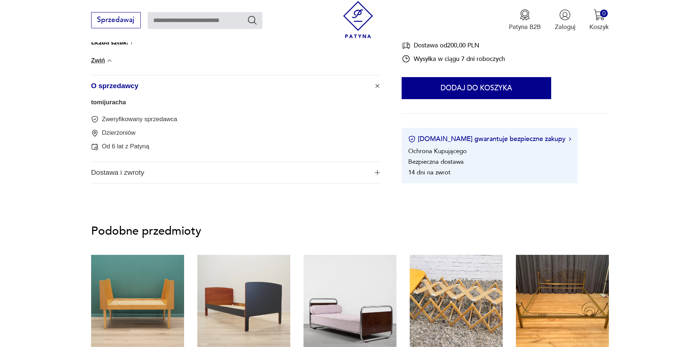
click at [173, 174] on span "Dostawa i zwroty" at bounding box center [230, 172] width 278 height 21
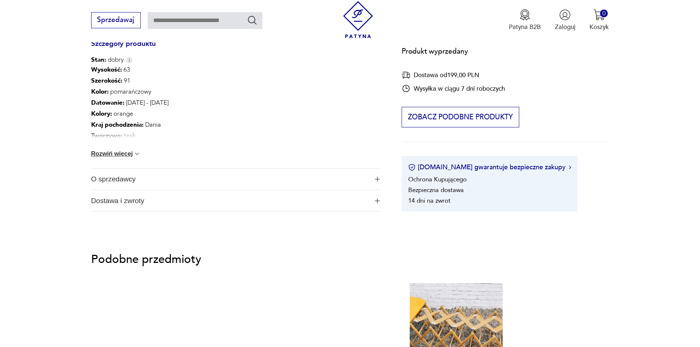
scroll to position [467, 0]
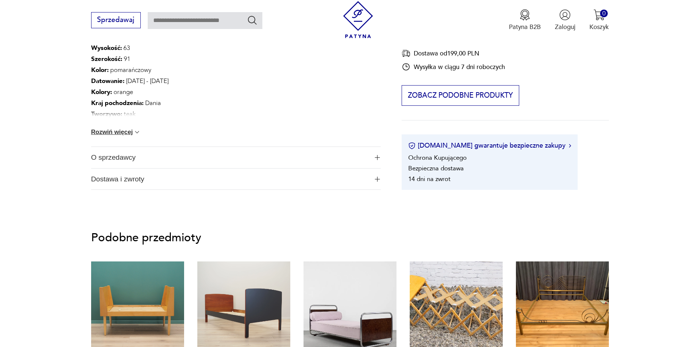
click at [364, 154] on span "O sprzedawcy" at bounding box center [230, 157] width 278 height 21
